Goal: Task Accomplishment & Management: Manage account settings

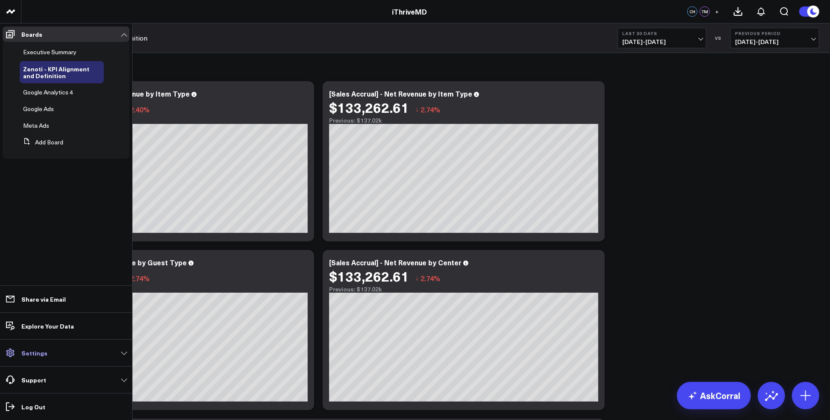
click at [101, 352] on link "Settings" at bounding box center [66, 352] width 127 height 15
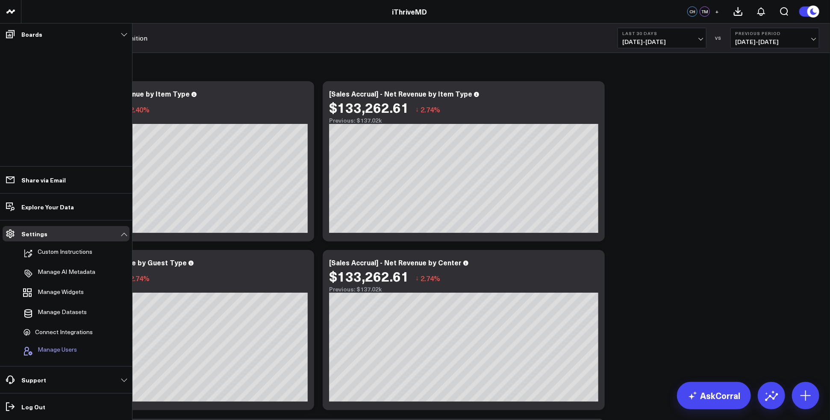
click at [59, 349] on span "Manage Users" at bounding box center [57, 351] width 39 height 10
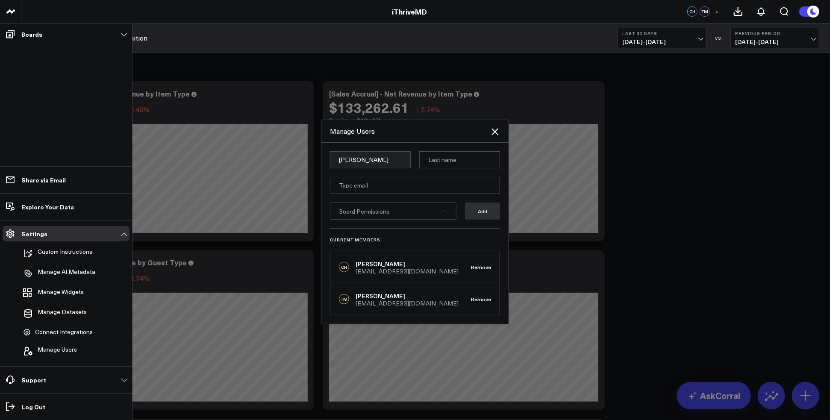
type input "[PERSON_NAME]"
type input "Speaker"
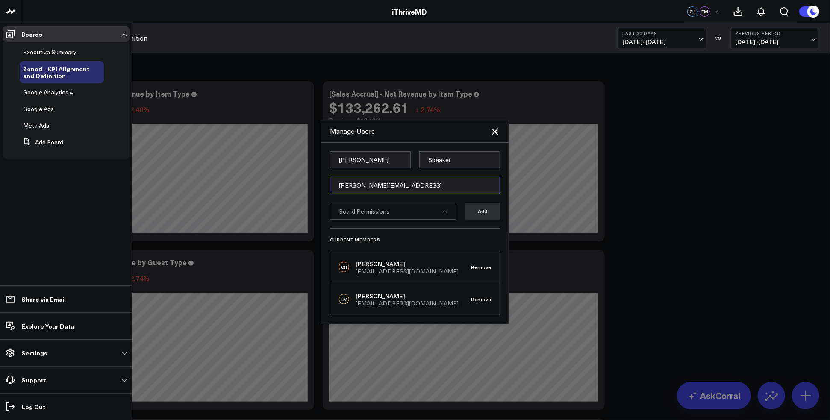
type input "[PERSON_NAME][EMAIL_ADDRESS]"
click at [448, 214] on div "Board Permissions" at bounding box center [393, 210] width 126 height 17
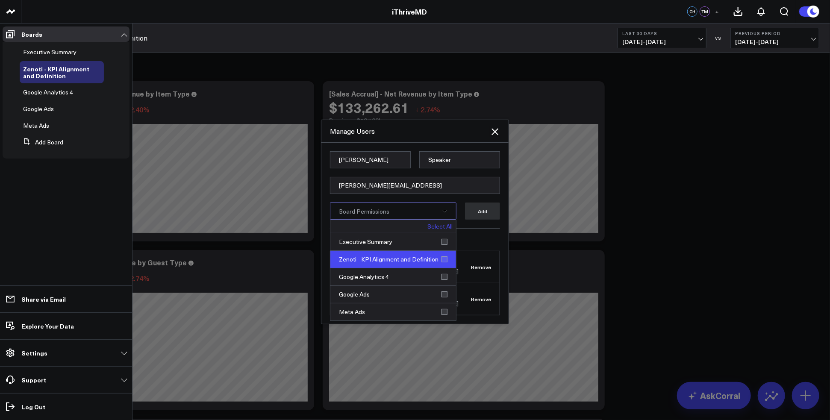
click at [443, 259] on div "Zenoti - KPI Alignment and Definition" at bounding box center [393, 260] width 126 height 18
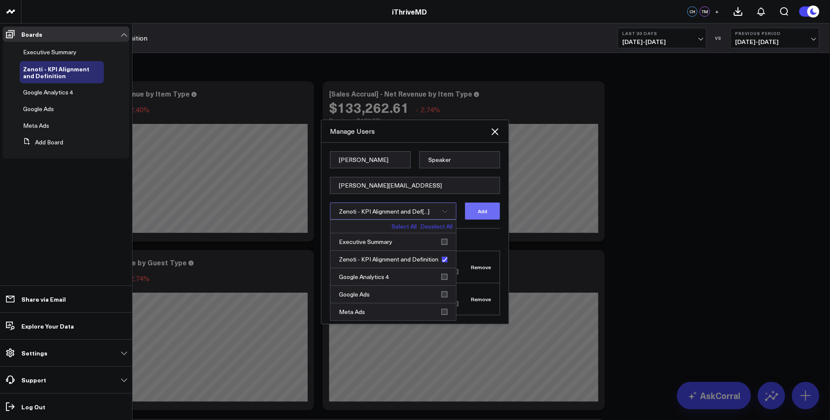
click at [483, 211] on button "Add" at bounding box center [482, 210] width 35 height 17
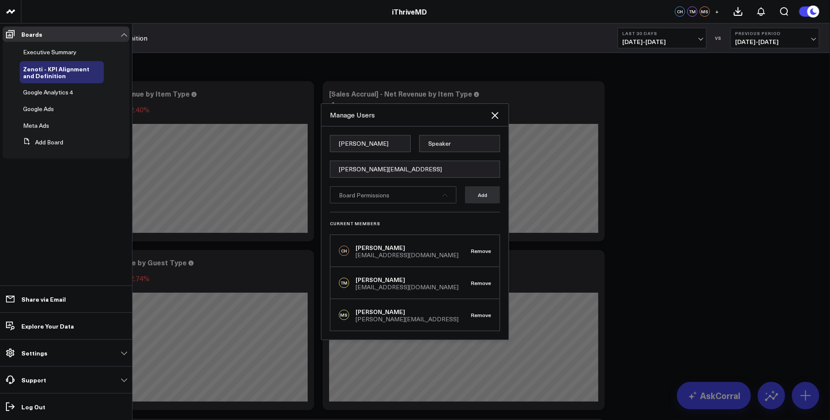
click at [692, 330] on div at bounding box center [415, 210] width 830 height 420
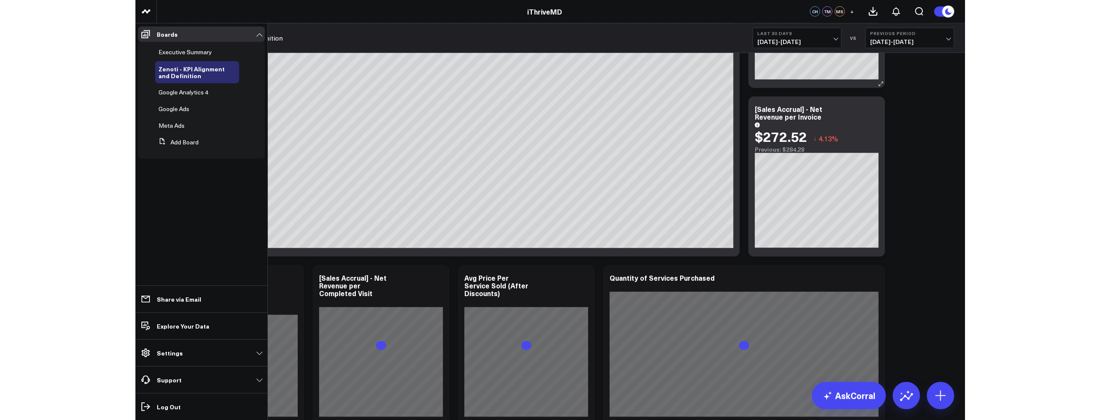
scroll to position [769, 0]
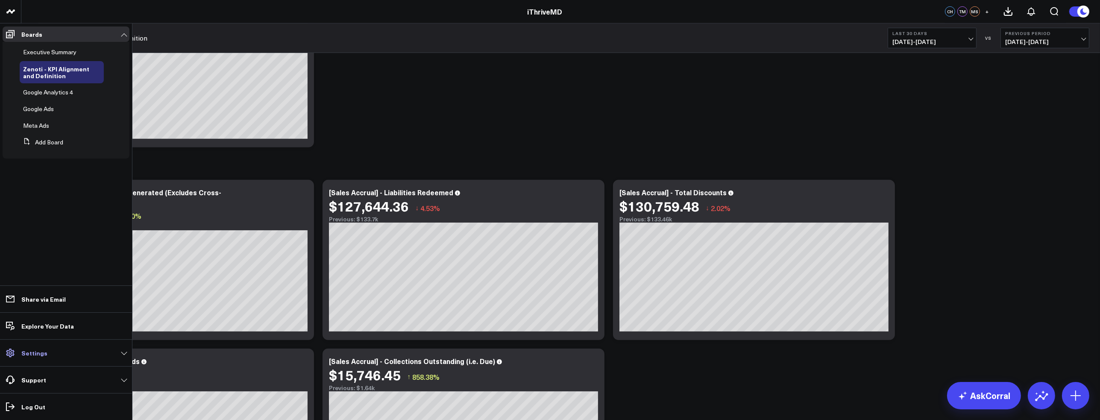
click at [32, 352] on p "Settings" at bounding box center [34, 352] width 26 height 7
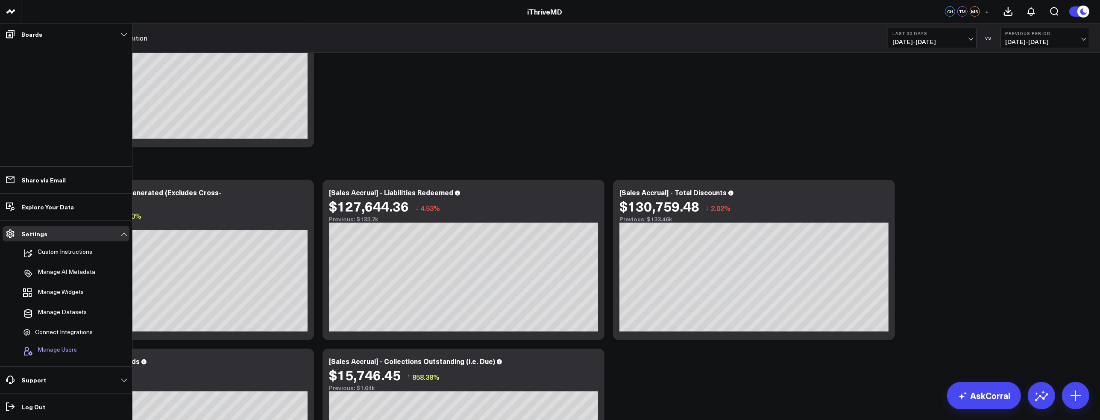
click at [63, 349] on span "Manage Users" at bounding box center [57, 351] width 39 height 10
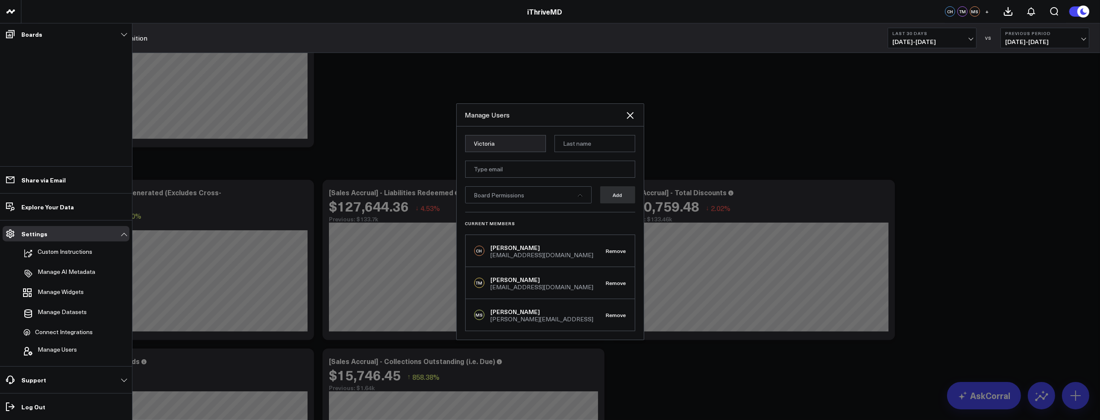
type input "Victoria"
type input "[PERSON_NAME]"
type input "[EMAIL_ADDRESS][DOMAIN_NAME]"
click at [504, 196] on span "Board Permissions" at bounding box center [499, 195] width 50 height 8
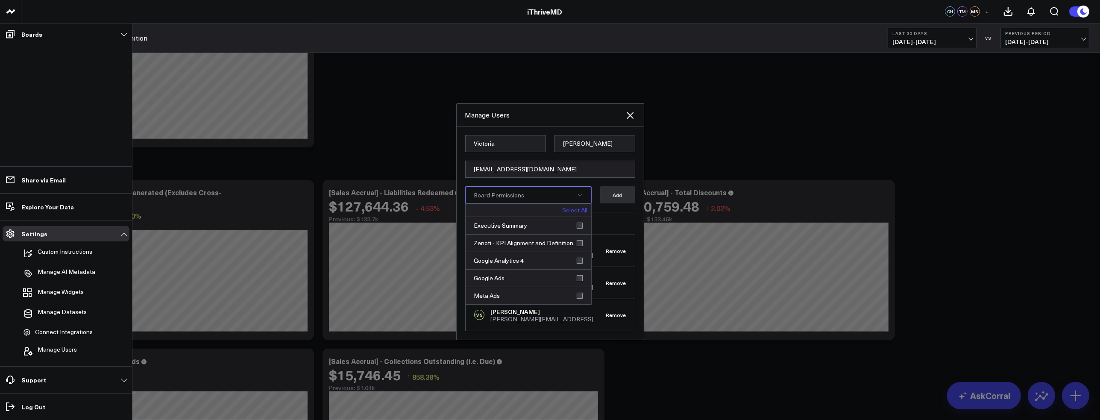
click at [577, 207] on link "Select All" at bounding box center [575, 210] width 25 height 6
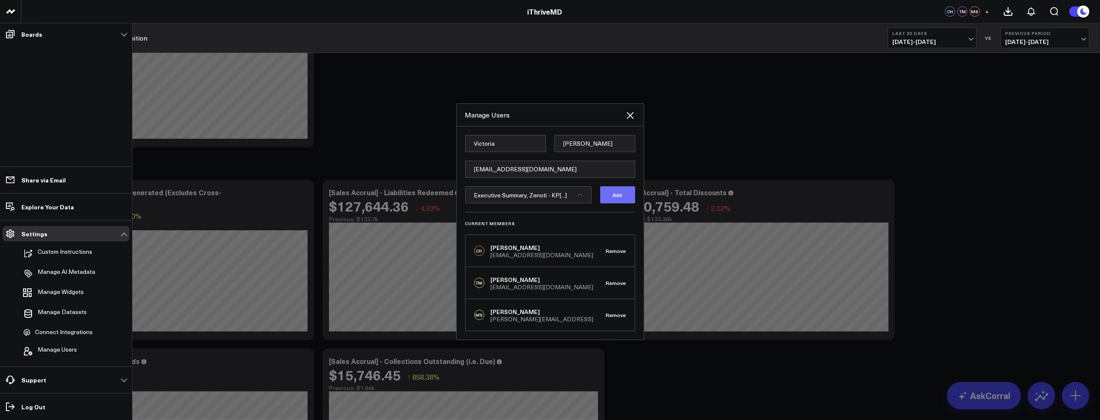
click at [613, 195] on button "Add" at bounding box center [617, 194] width 35 height 17
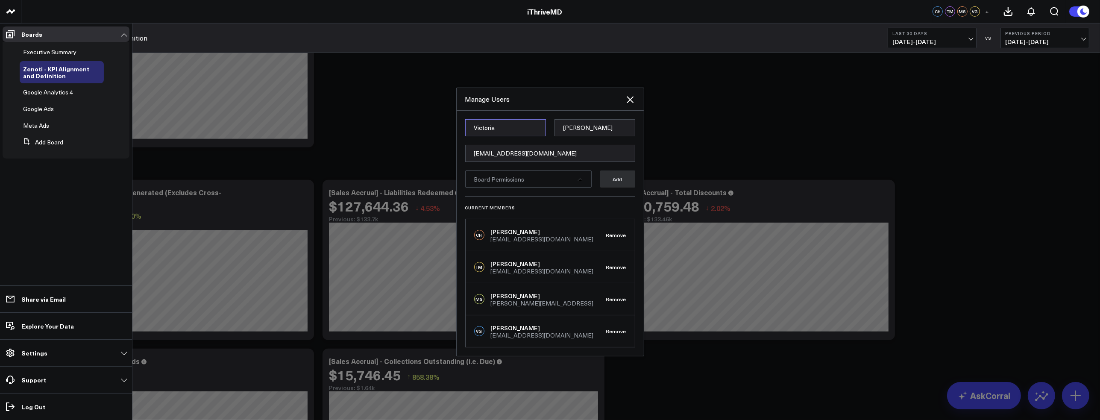
click at [516, 121] on input "Victoria" at bounding box center [505, 127] width 81 height 17
click at [522, 154] on input "[EMAIL_ADDRESS][DOMAIN_NAME]" at bounding box center [550, 153] width 170 height 17
paste input "[EMAIL_ADDRESS][DOMAIN_NAME]"
type input "[EMAIL_ADDRESS][DOMAIN_NAME]"
click at [554, 182] on div "Board Permissions" at bounding box center [528, 178] width 126 height 17
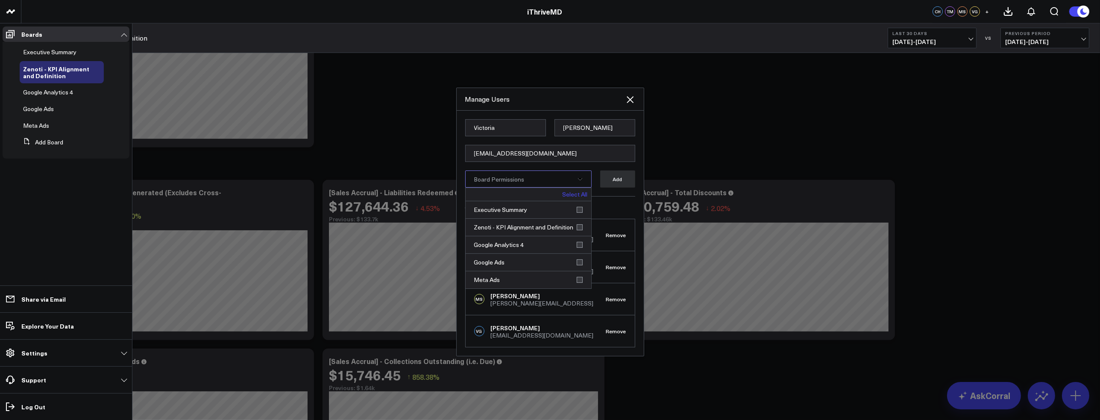
click at [571, 193] on link "Select All" at bounding box center [575, 194] width 25 height 6
click at [505, 129] on input "Victoria" at bounding box center [505, 127] width 81 height 17
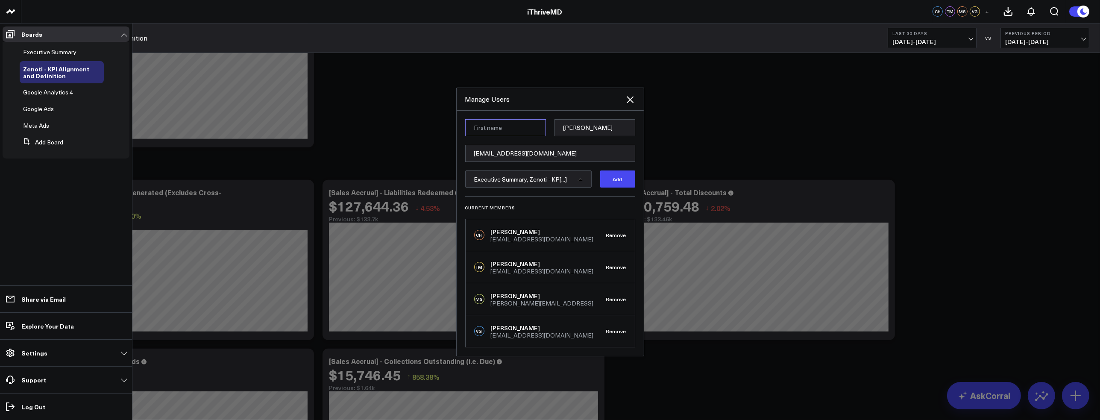
paste input "[PERSON_NAME]"
drag, startPoint x: 530, startPoint y: 123, endPoint x: 499, endPoint y: 121, distance: 31.3
click at [499, 121] on input "[PERSON_NAME]" at bounding box center [505, 127] width 81 height 17
type input "[PERSON_NAME]"
click at [599, 124] on input "[PERSON_NAME]" at bounding box center [594, 127] width 81 height 17
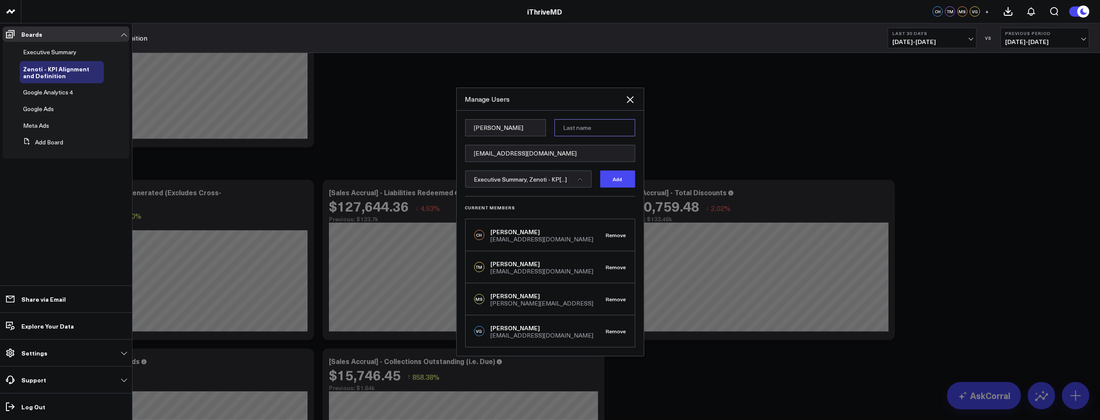
paste input "[PERSON_NAME]"
click at [566, 128] on input "[PERSON_NAME]" at bounding box center [594, 127] width 81 height 17
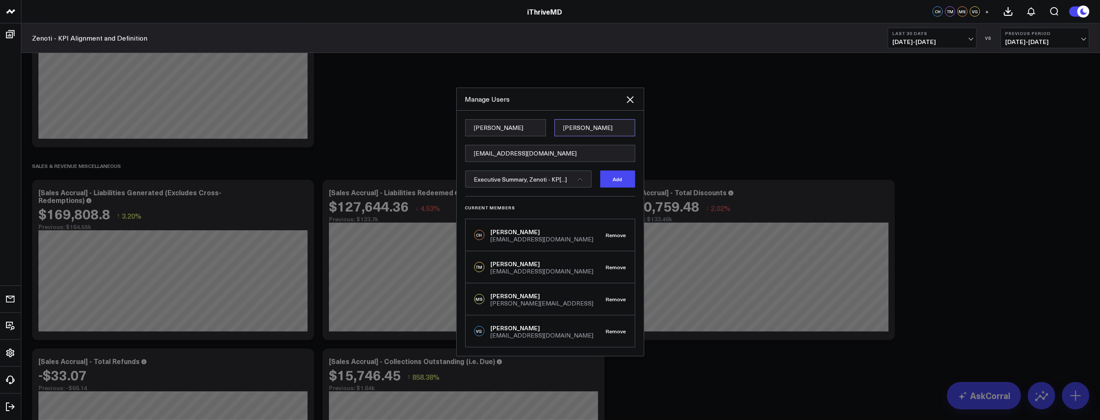
type input "[PERSON_NAME]"
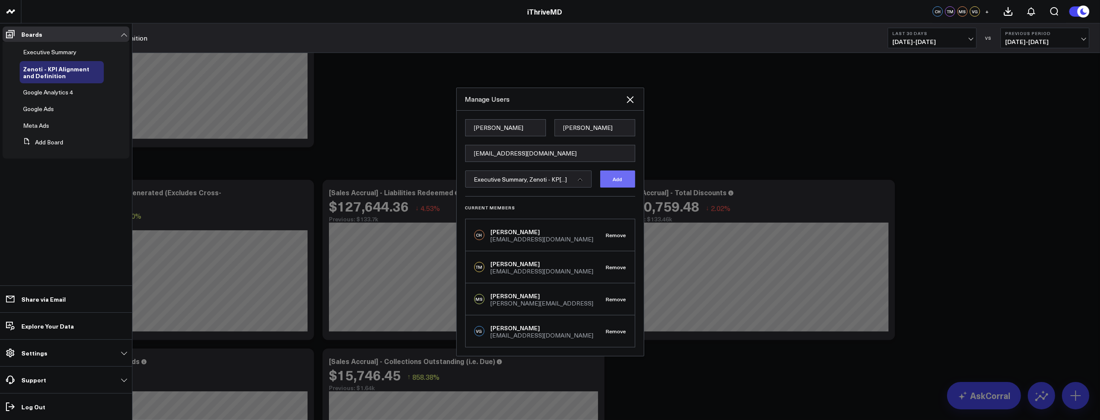
click at [606, 182] on button "Add" at bounding box center [617, 178] width 35 height 17
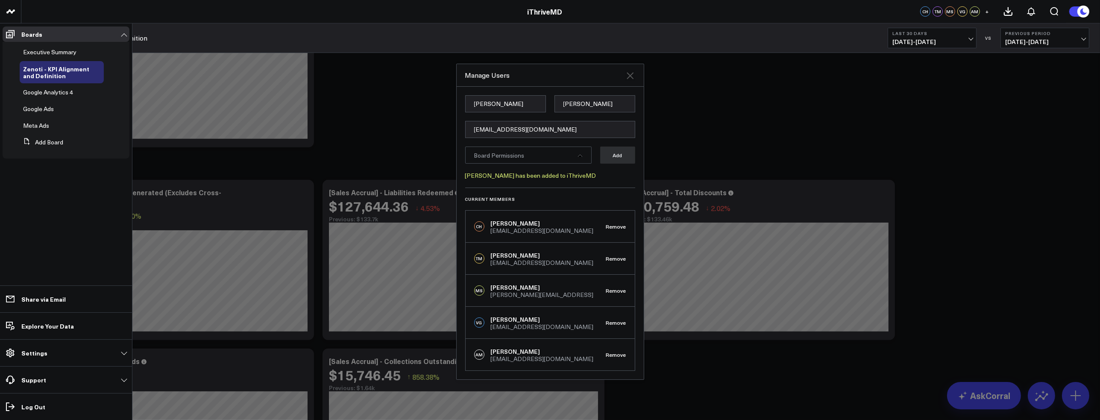
click at [631, 80] on icon at bounding box center [630, 75] width 10 height 10
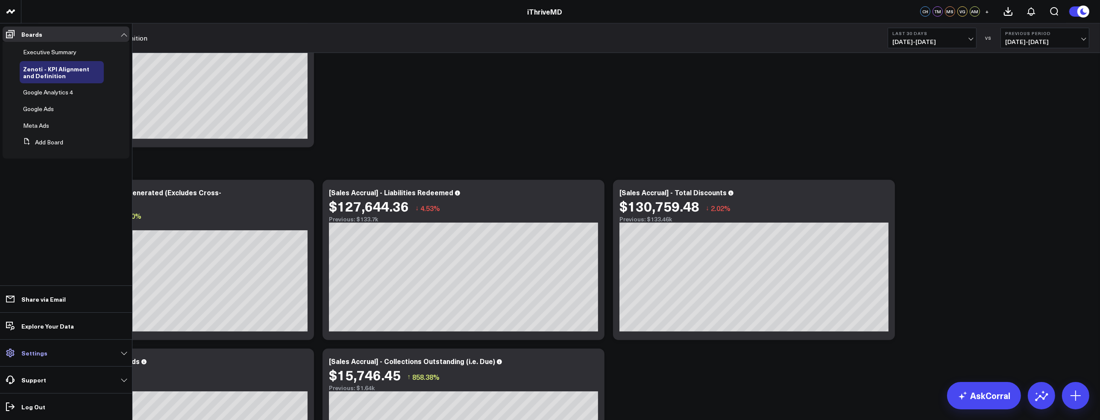
click at [48, 353] on link "Settings" at bounding box center [66, 352] width 127 height 15
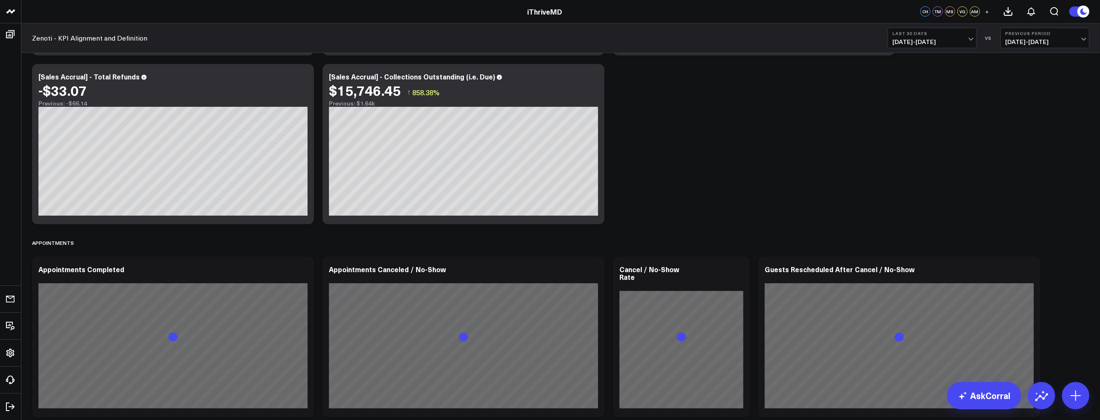
scroll to position [1111, 0]
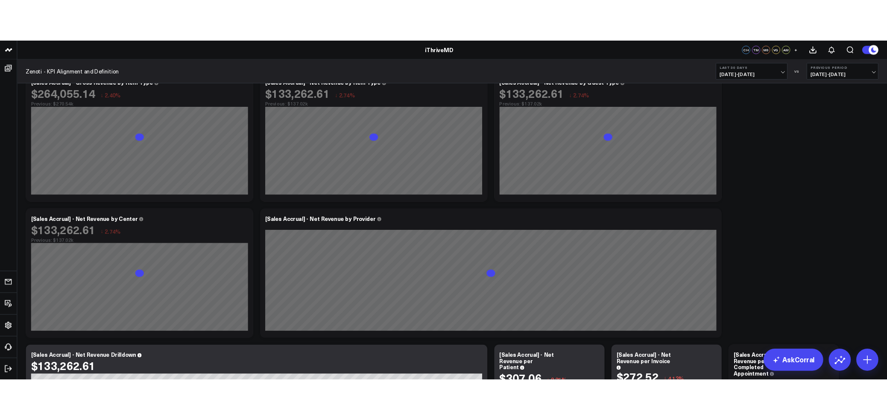
scroll to position [0, 0]
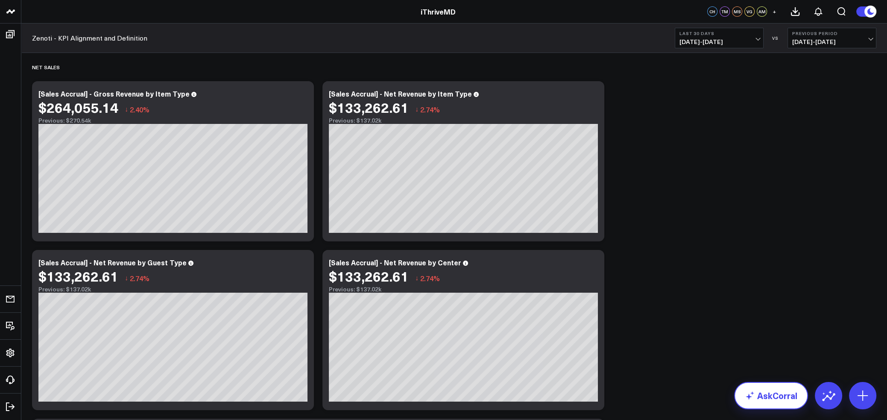
click at [770, 391] on link "AskCorral" at bounding box center [771, 395] width 74 height 27
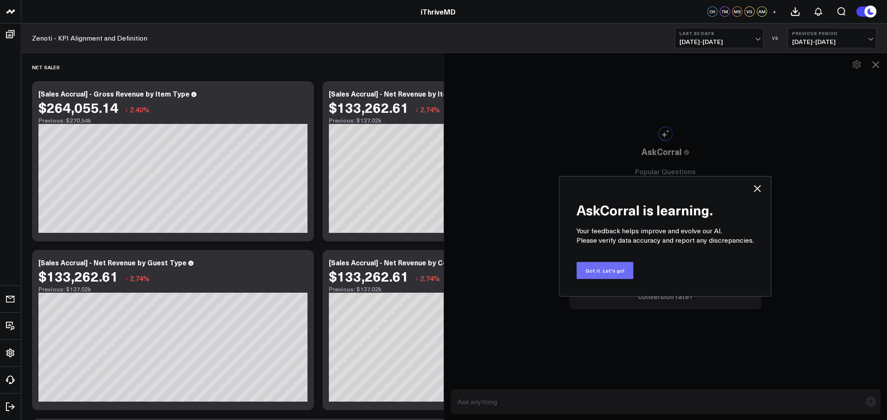
click at [619, 276] on button "Got it. Let's go!" at bounding box center [605, 270] width 57 height 17
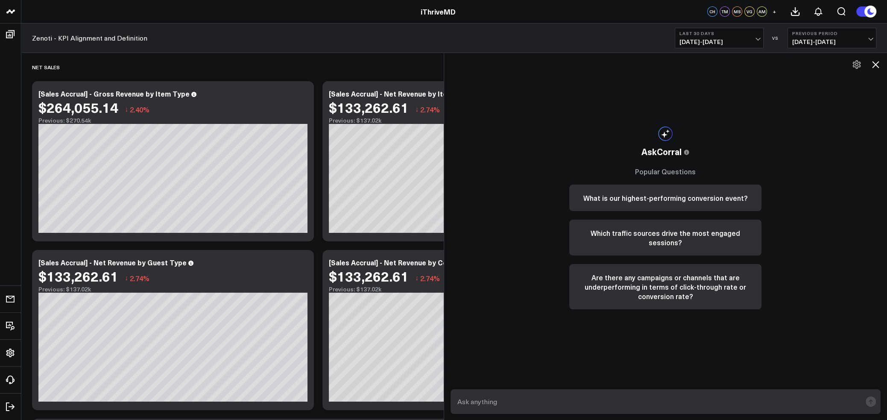
click at [608, 403] on textarea at bounding box center [658, 401] width 407 height 15
click at [829, 64] on icon at bounding box center [876, 64] width 10 height 10
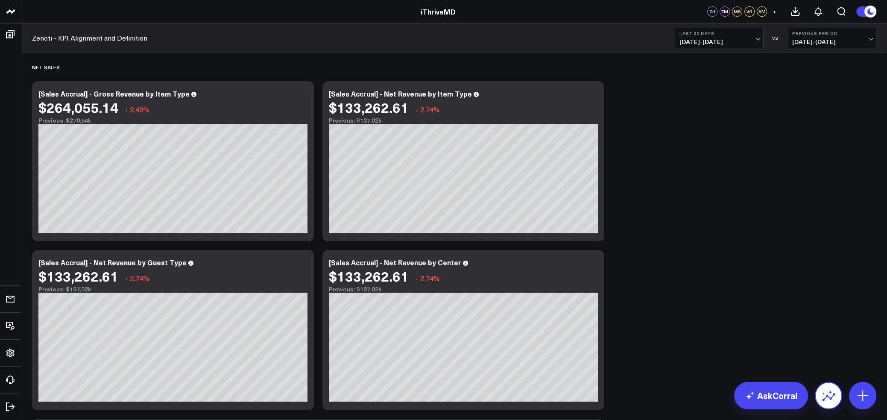
click at [829, 400] on icon at bounding box center [829, 396] width 14 height 14
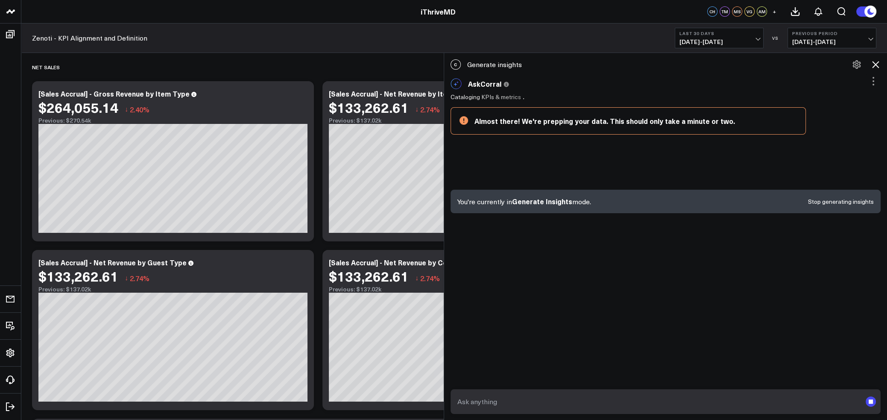
click at [829, 62] on icon at bounding box center [876, 64] width 10 height 10
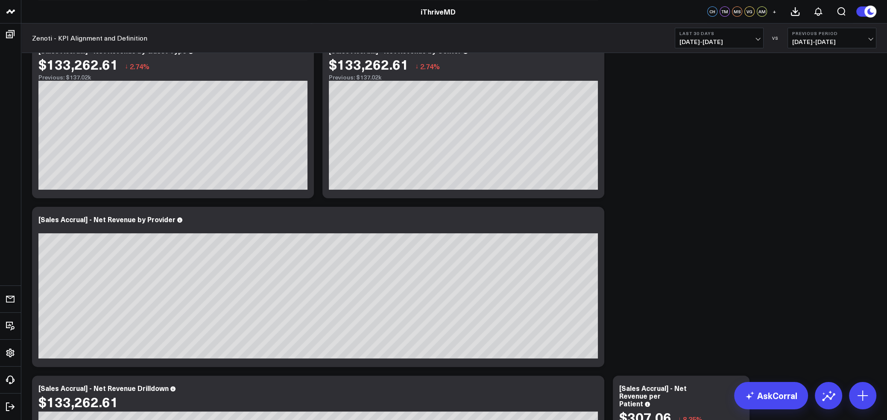
scroll to position [223, 0]
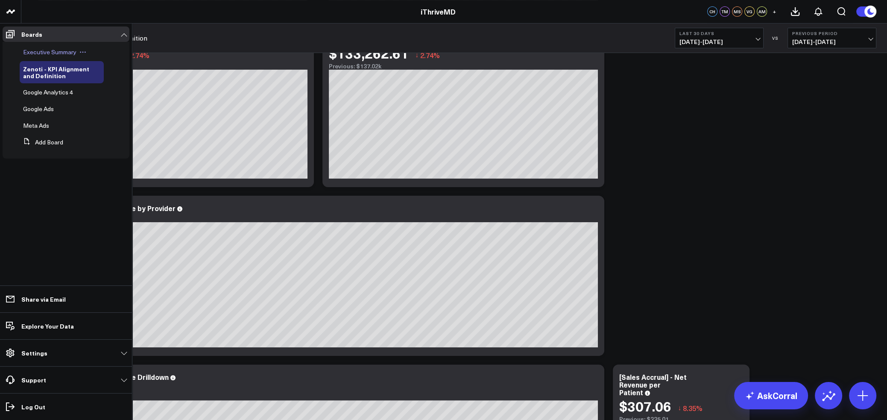
click at [50, 49] on span "Executive Summary" at bounding box center [49, 52] width 53 height 8
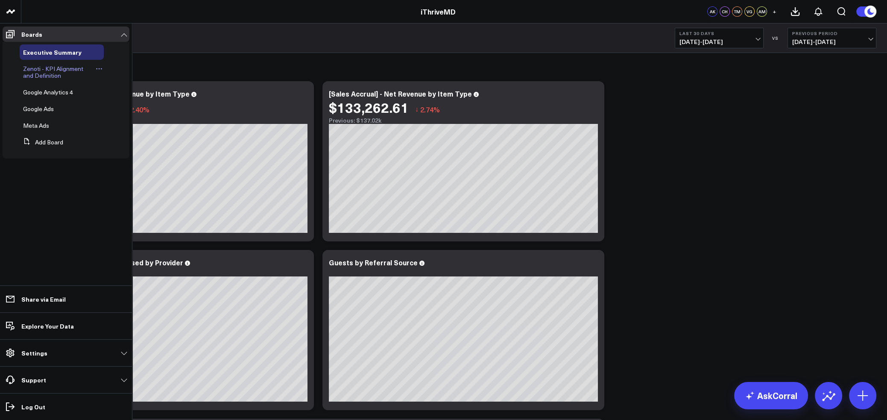
click at [44, 71] on span "Zenoti - KPI Alignment and Definition" at bounding box center [53, 72] width 60 height 15
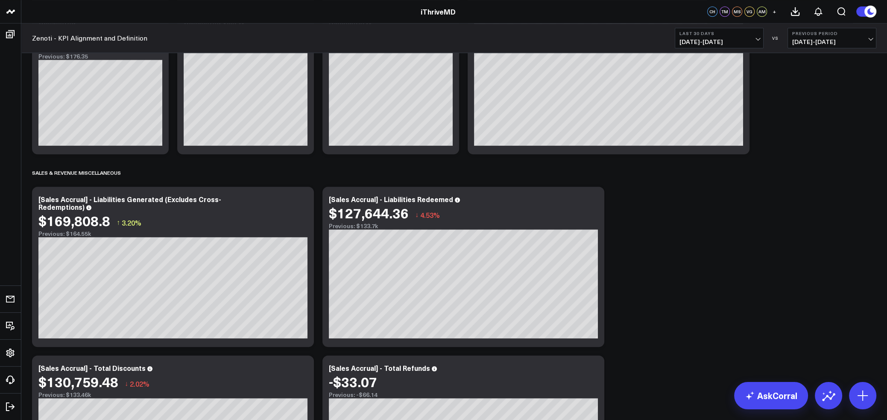
scroll to position [569, 0]
